Goal: Book appointment/travel/reservation

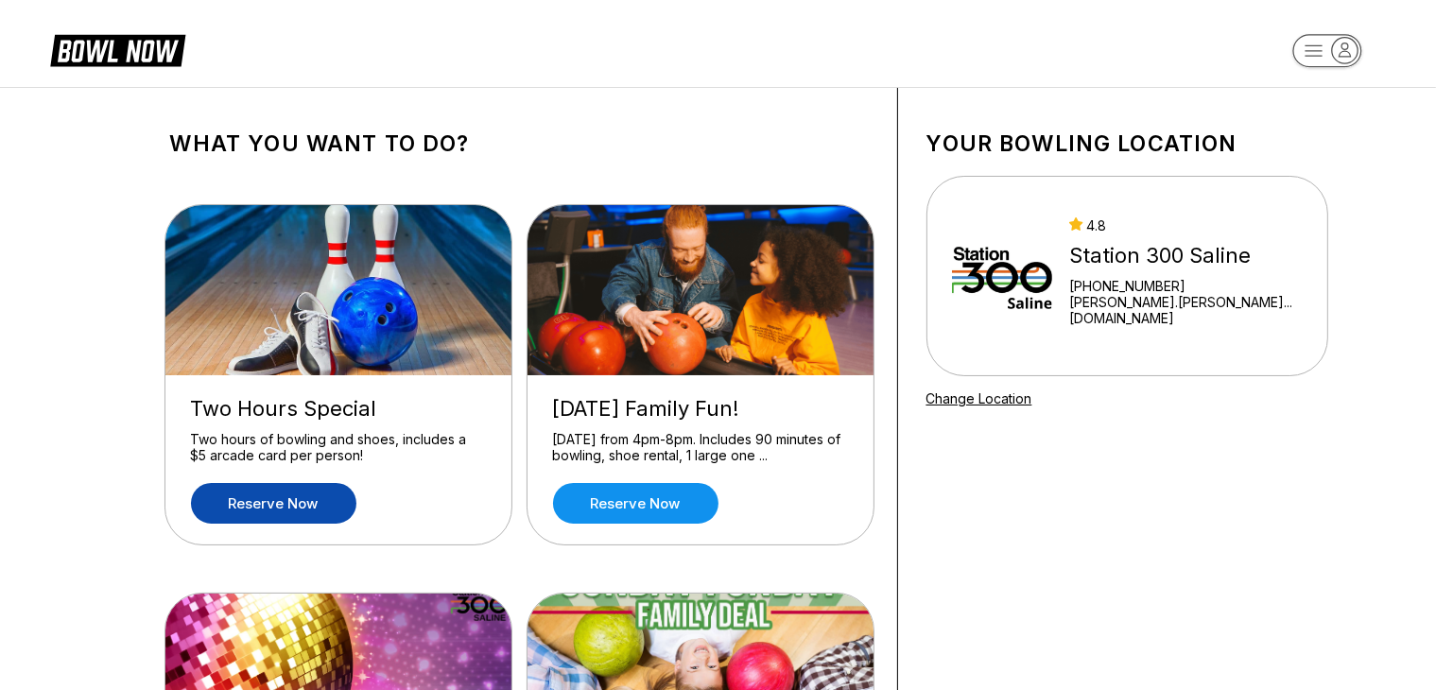
click at [304, 500] on link "Reserve now" at bounding box center [273, 503] width 165 height 41
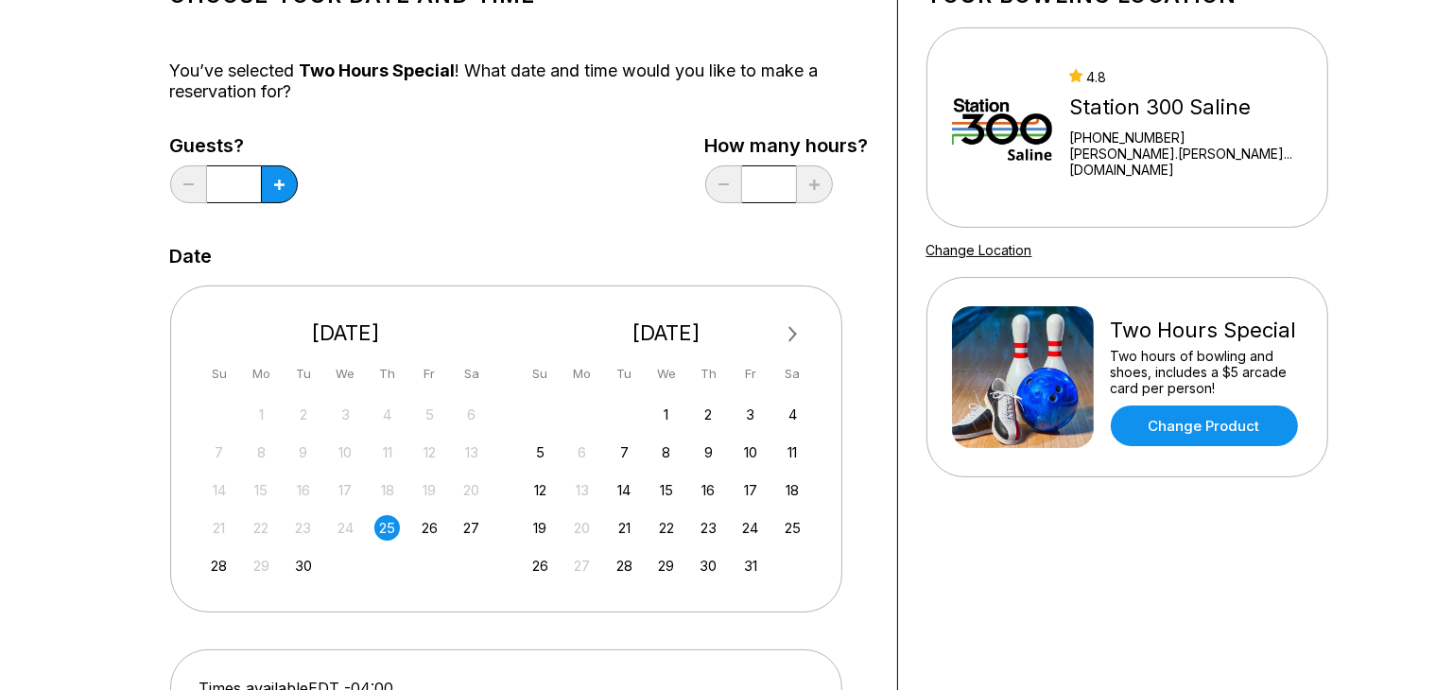
scroll to position [147, 0]
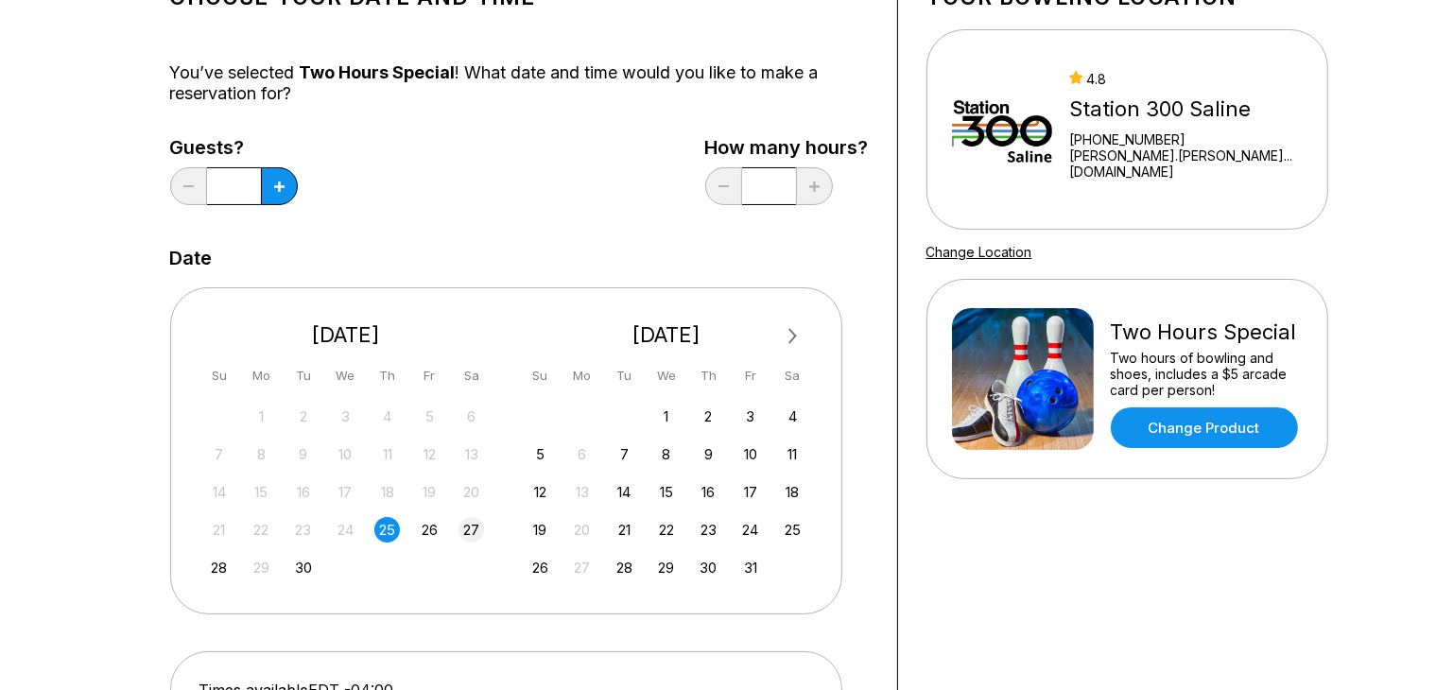
click at [466, 531] on div "27" at bounding box center [472, 530] width 26 height 26
click at [278, 194] on button at bounding box center [279, 186] width 37 height 38
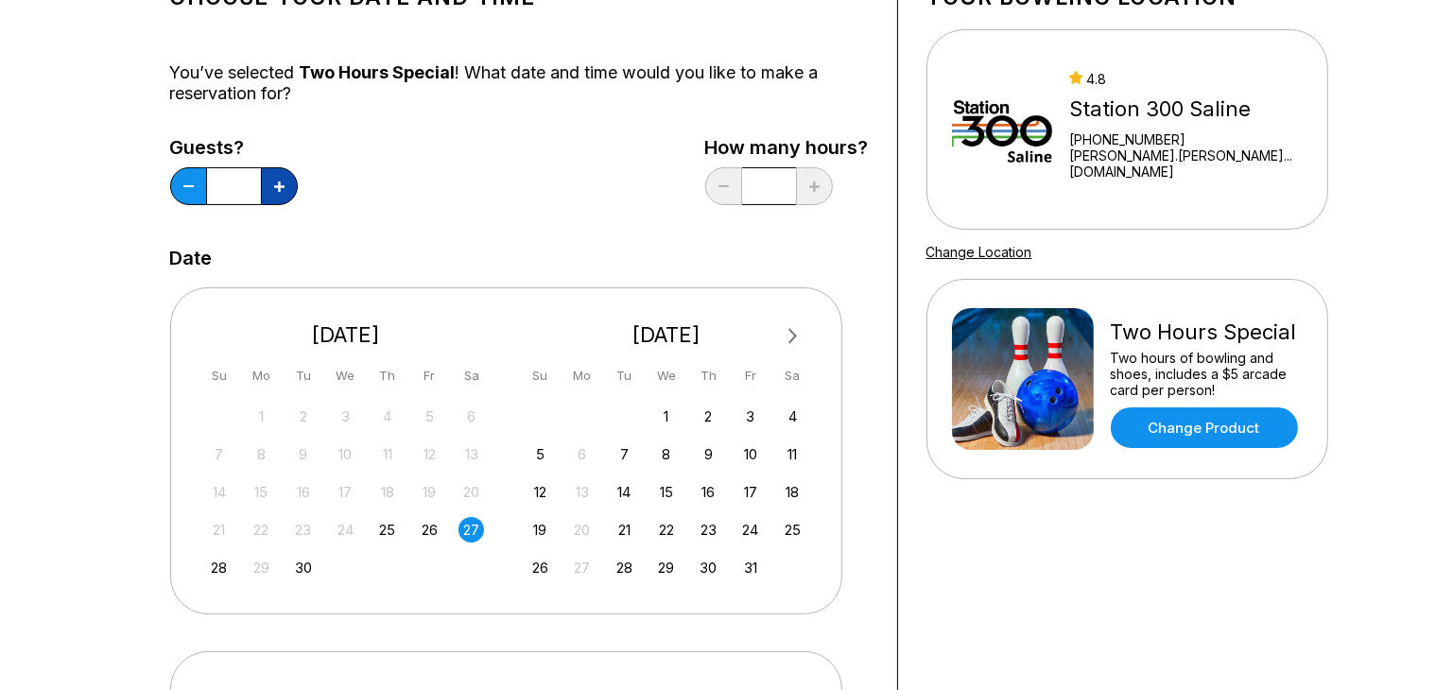
click at [278, 194] on button at bounding box center [279, 186] width 37 height 38
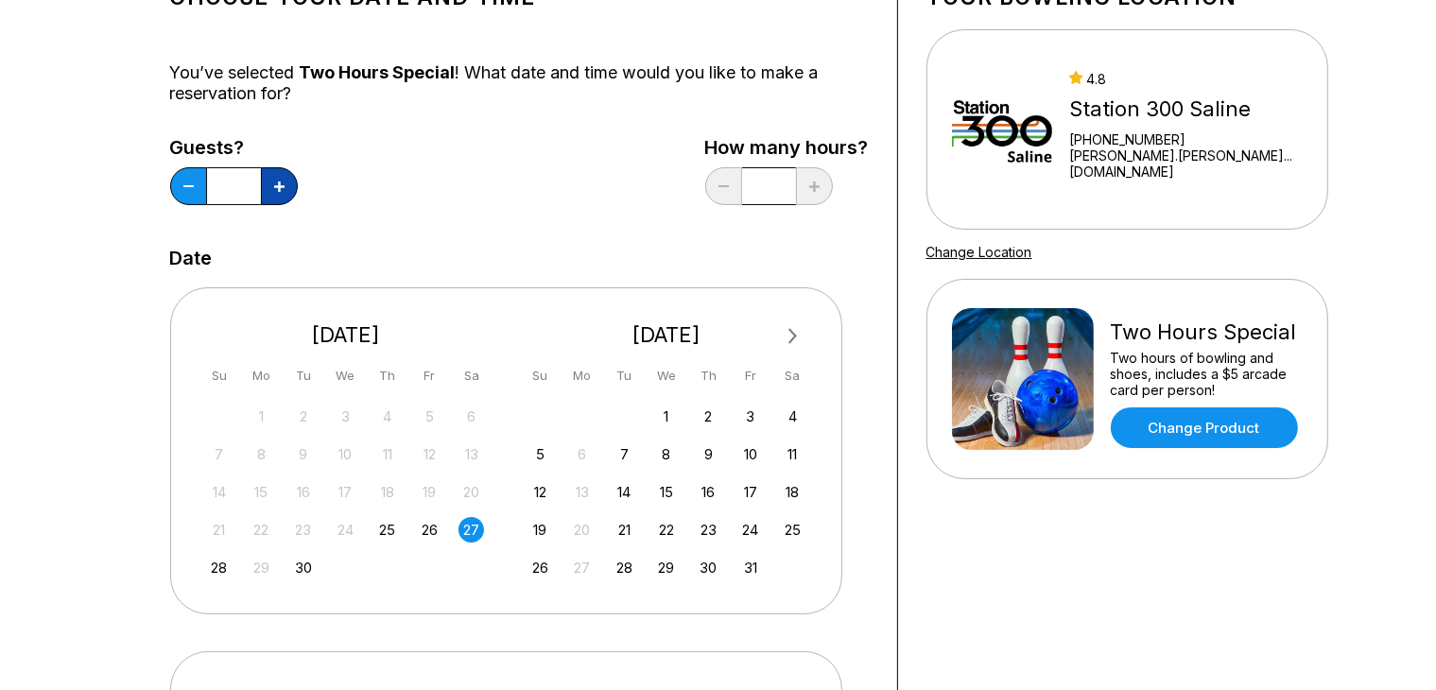
click at [278, 194] on button at bounding box center [279, 186] width 37 height 38
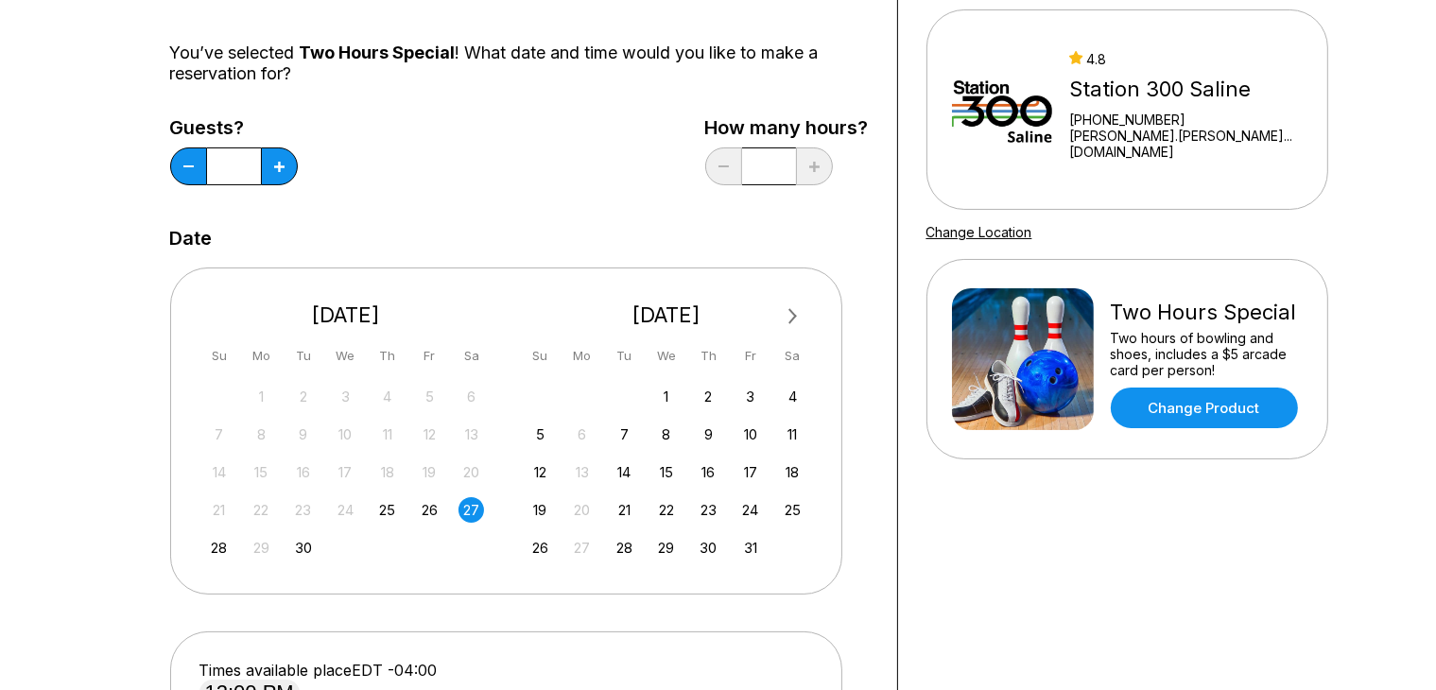
scroll to position [165, 0]
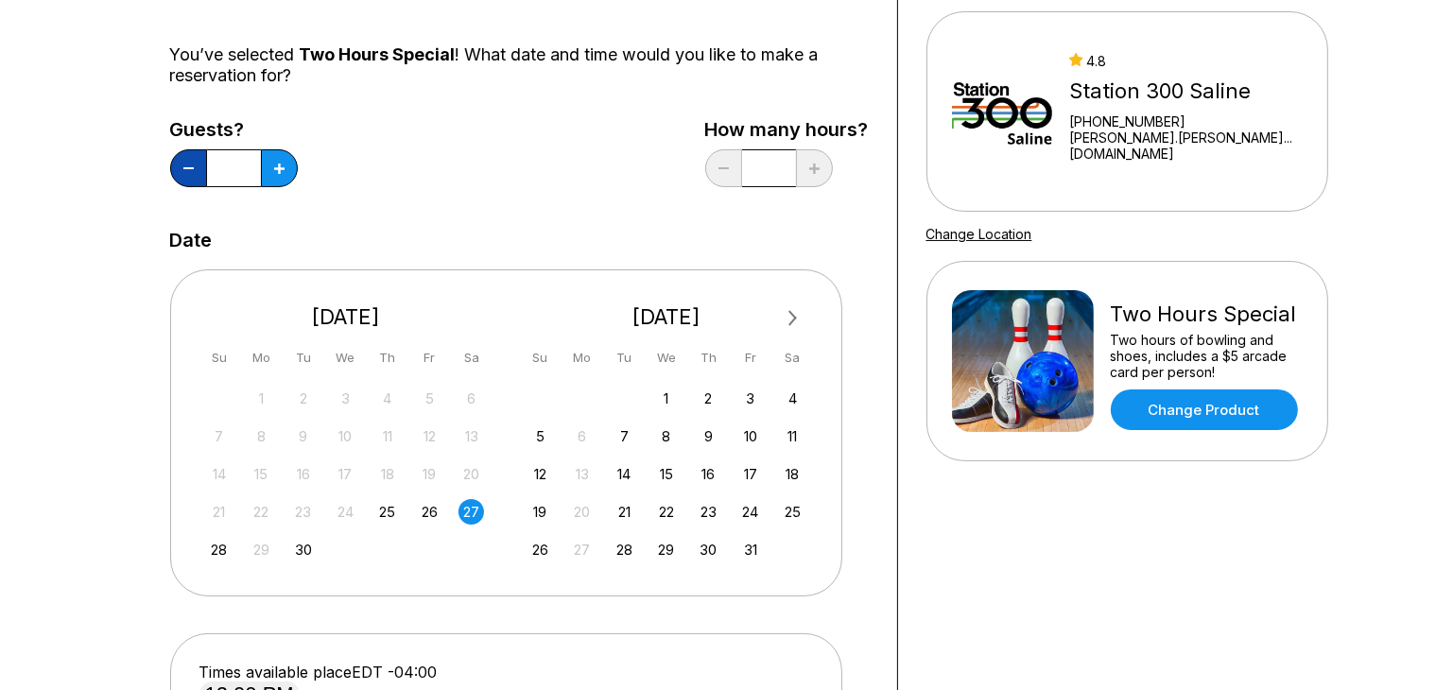
click at [187, 170] on button at bounding box center [188, 168] width 37 height 38
type input "**"
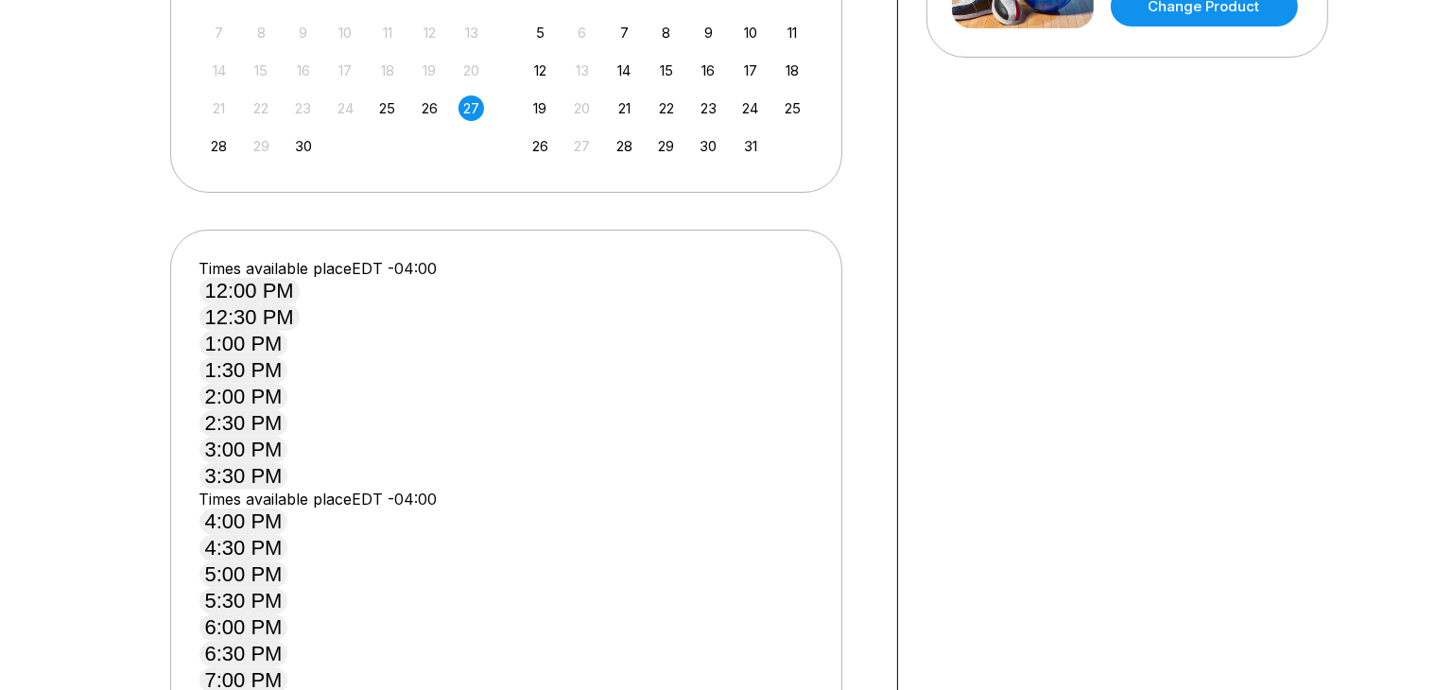
scroll to position [574, 0]
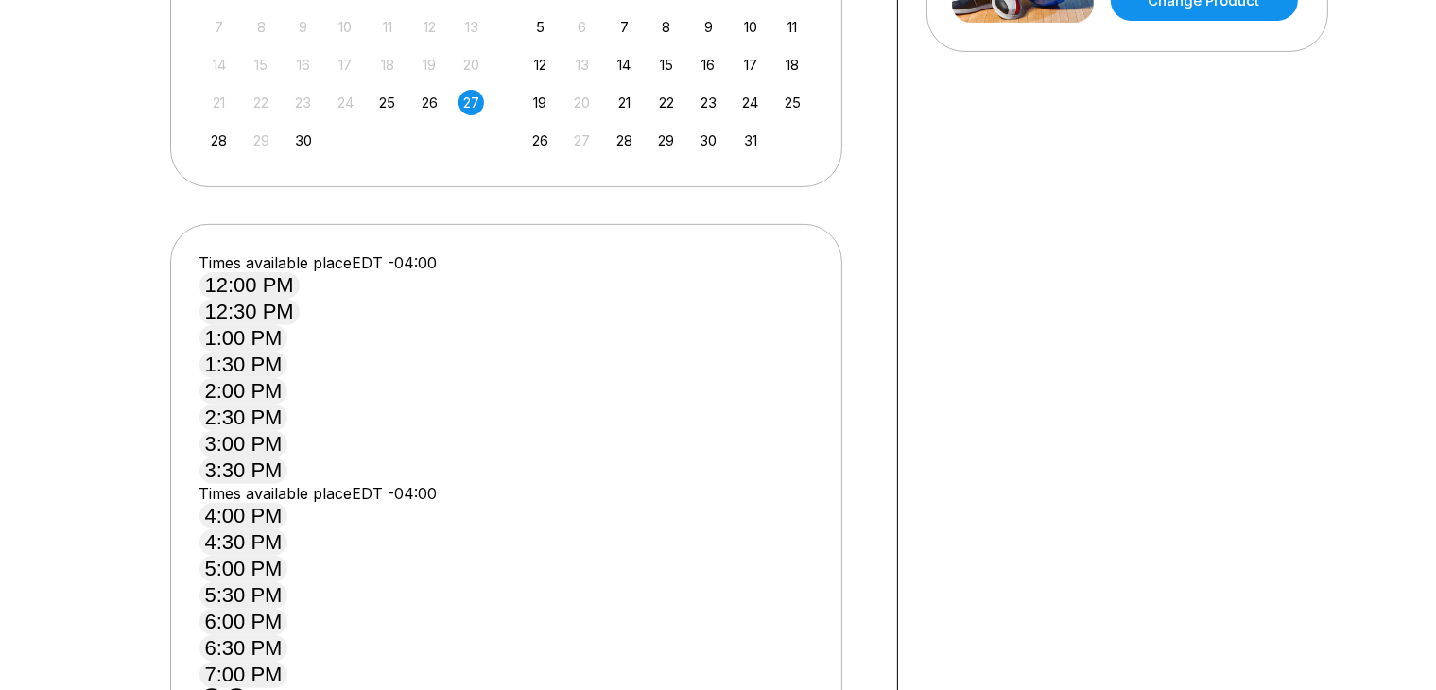
click at [288, 352] on button "1:00 PM" at bounding box center [244, 338] width 89 height 26
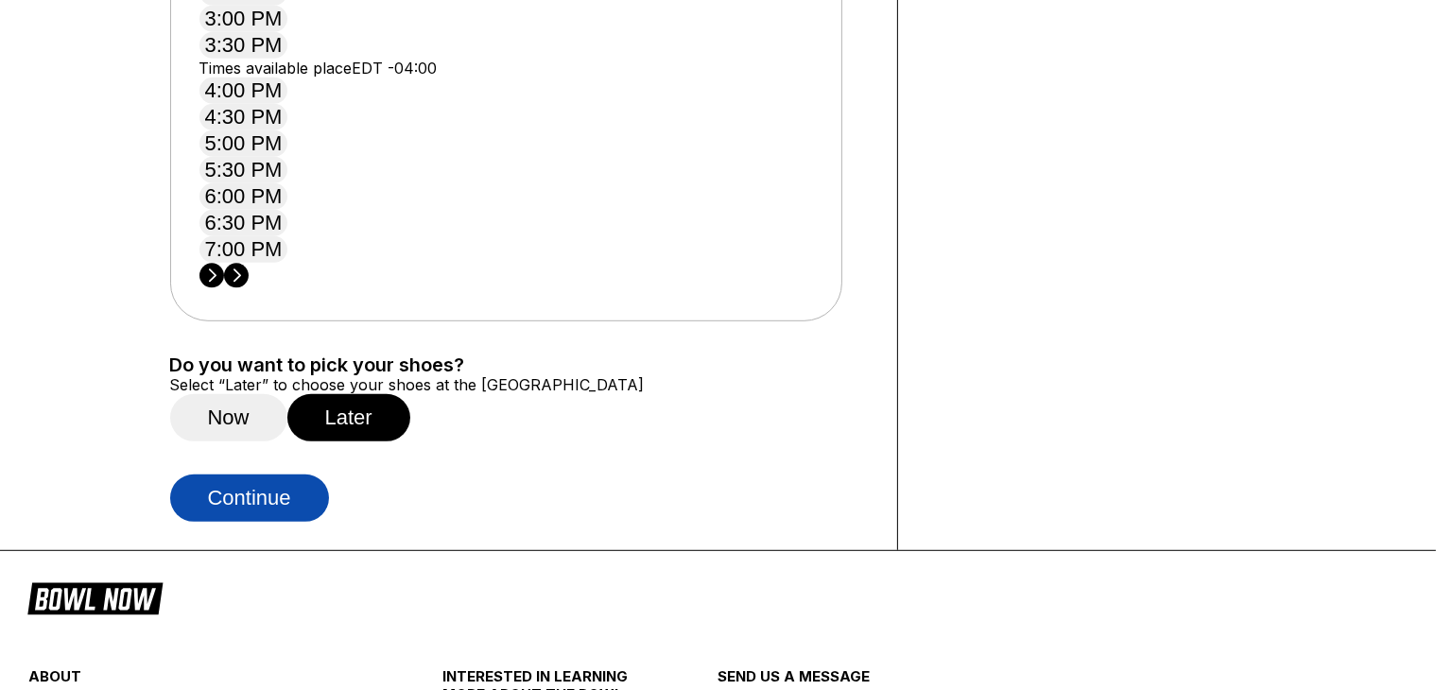
click at [282, 475] on button "Continue" at bounding box center [249, 498] width 159 height 47
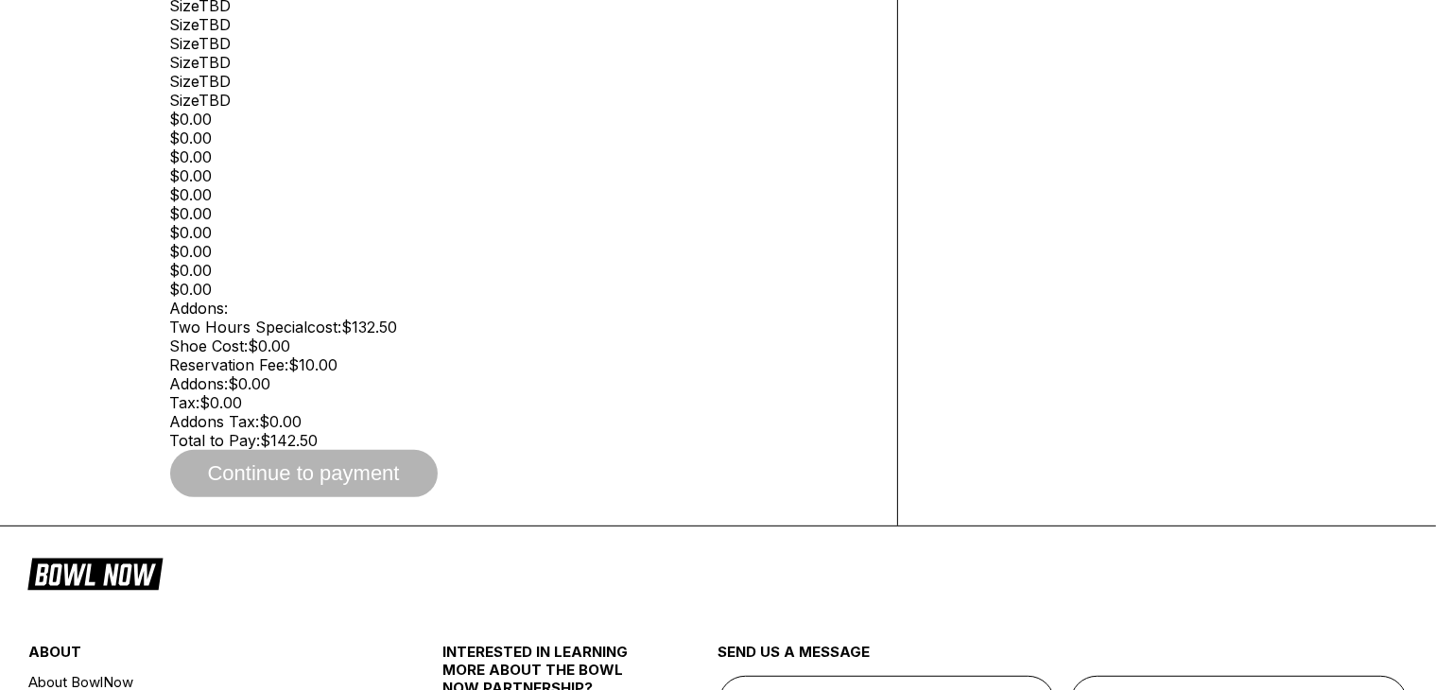
scroll to position [692, 0]
